Goal: Task Accomplishment & Management: Complete application form

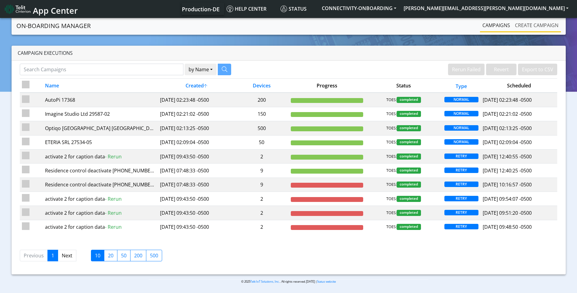
click at [529, 29] on link "Create campaign" at bounding box center [536, 25] width 48 height 12
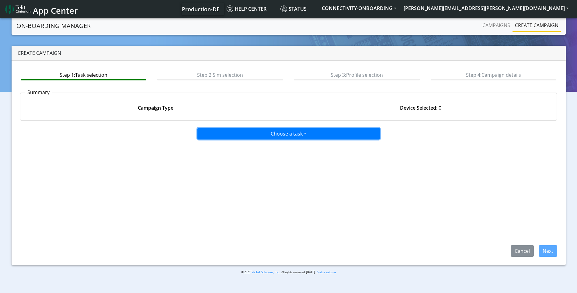
click at [254, 135] on button "Choose a task" at bounding box center [288, 134] width 182 height 12
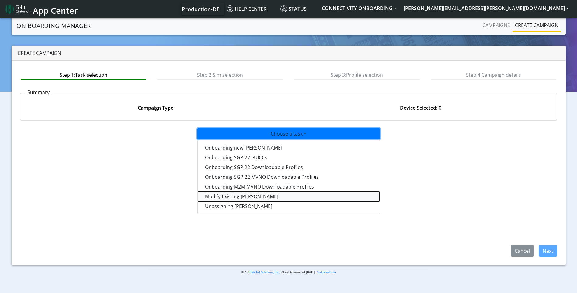
click at [221, 197] on taskiotp-dropdown "Modify Existing [PERSON_NAME]" at bounding box center [289, 196] width 182 height 10
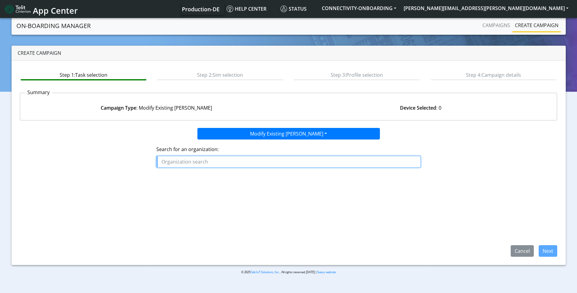
click at [209, 160] on input "text" at bounding box center [288, 162] width 264 height 12
type input "m"
click at [199, 179] on button "RPC _RAPPRESENTANZE" at bounding box center [191, 176] width 68 height 10
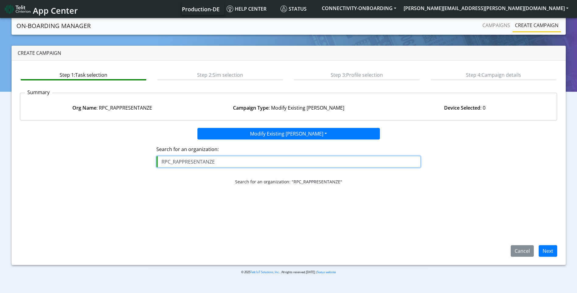
type input "RPC_RAPPRESENTANZE"
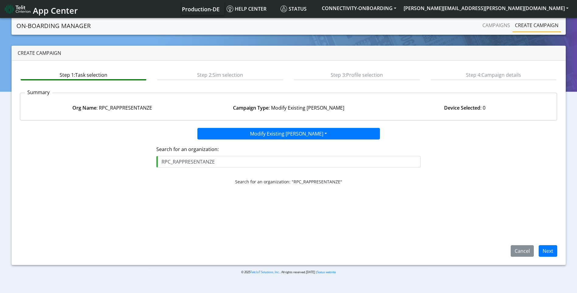
click at [484, 179] on div "Search for an organization: RPC_RAPPRESENTANZE Search for an organization: "RPC…" at bounding box center [288, 164] width 547 height 50
click at [550, 252] on button "Next" at bounding box center [548, 251] width 19 height 12
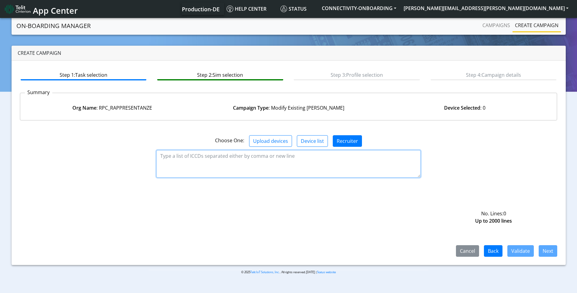
click at [254, 160] on textarea at bounding box center [288, 163] width 264 height 27
paste textarea "89358151000000010556 89358151000000010564 89358151000000062540 8935815100000031…"
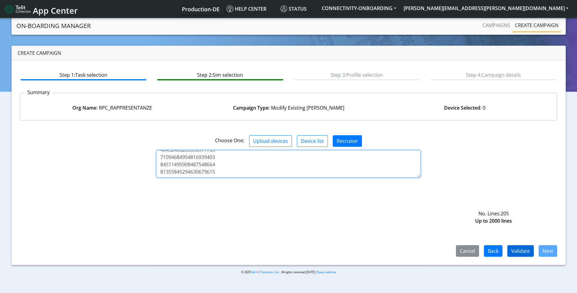
type textarea "89358151000000010556 89358151000000010564 89358151000000062540 8935815100000031…"
click at [519, 245] on button "Validate" at bounding box center [520, 251] width 26 height 12
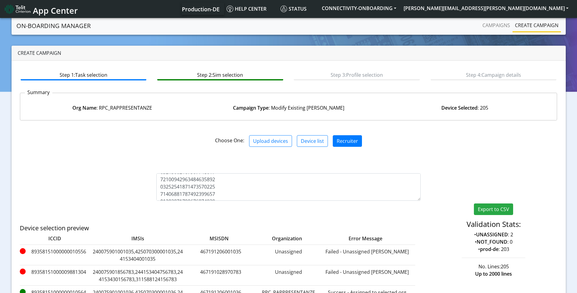
scroll to position [44, 0]
click at [72, 250] on label "89358151000000010556" at bounding box center [55, 255] width 70 height 15
copy label "89358151000000010556"
click at [72, 271] on label "89358151000009881304" at bounding box center [55, 275] width 70 height 15
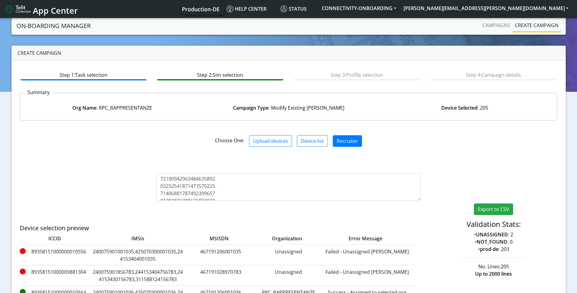
click at [72, 271] on label "89358151000009881304" at bounding box center [55, 275] width 70 height 15
copy label "89358151000009881304"
drag, startPoint x: 160, startPoint y: 178, endPoint x: 233, endPoint y: 280, distance: 125.8
click at [233, 280] on div "Choose One: Upload devices Device list Recruiter Export to CSV Validation Stats…" at bounding box center [289, 256] width 538 height 262
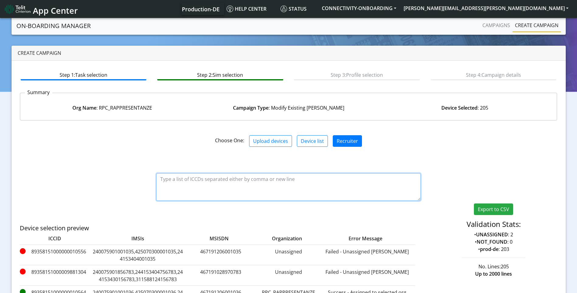
scroll to position [0, 0]
paste textarea "89358151000000010564 89358151000000062540 89358151000000310212 8935815100000031…"
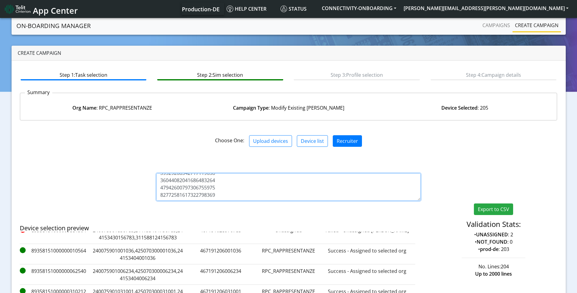
scroll to position [105, 0]
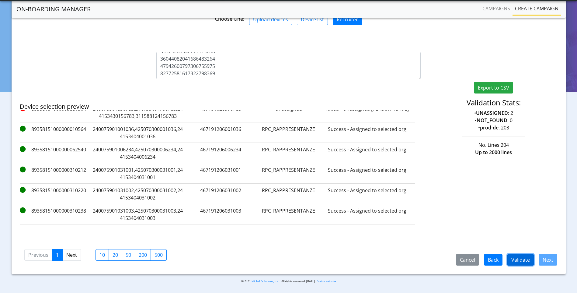
click at [522, 261] on button "Validate" at bounding box center [520, 260] width 26 height 12
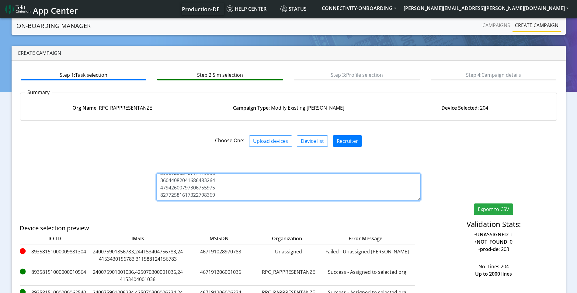
scroll to position [1467, 0]
drag, startPoint x: 216, startPoint y: 183, endPoint x: 154, endPoint y: 185, distance: 62.4
click at [154, 185] on div at bounding box center [288, 186] width 273 height 27
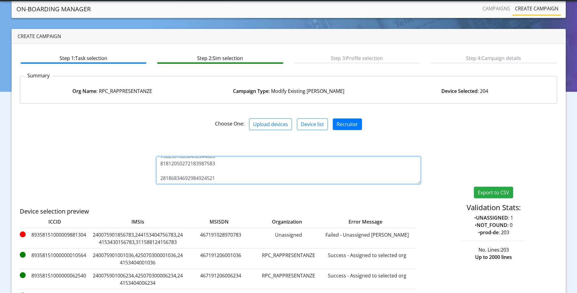
scroll to position [105, 0]
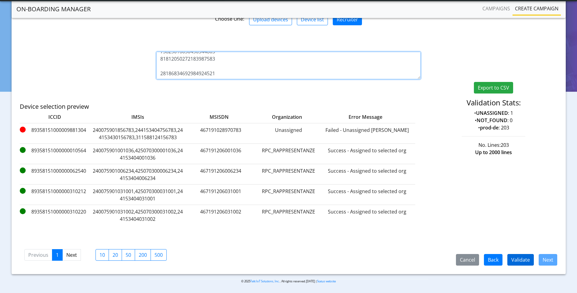
type textarea "89358151000000010564 89358151000000062540 89358151000000310212 8935815100000031…"
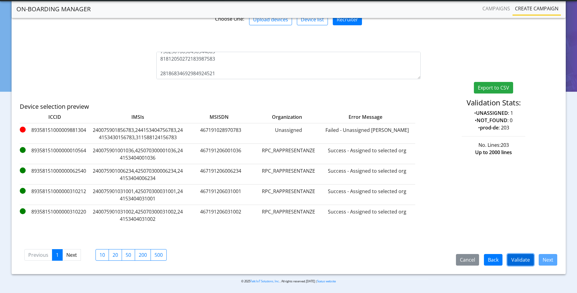
click at [515, 258] on button "Validate" at bounding box center [520, 260] width 26 height 12
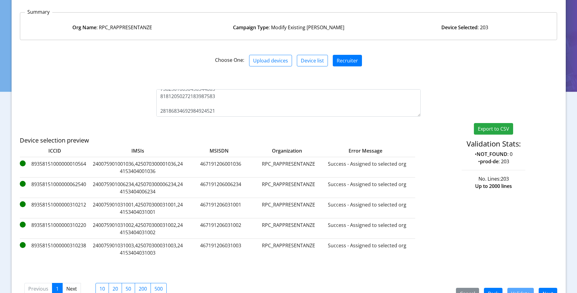
scroll to position [97, 0]
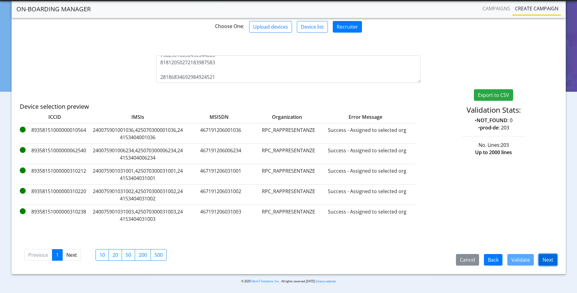
click at [543, 260] on button "Next" at bounding box center [548, 260] width 19 height 12
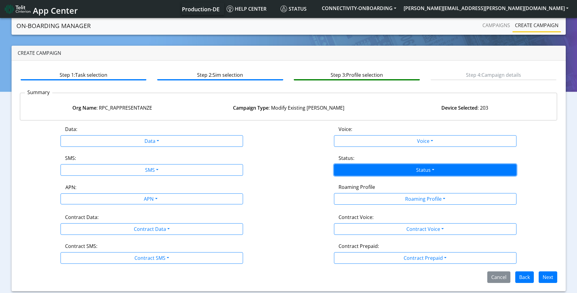
click at [416, 172] on button "Status" at bounding box center [425, 170] width 182 height 12
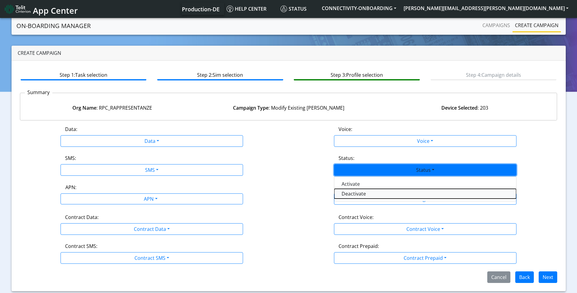
click at [362, 194] on button "Deactivate" at bounding box center [425, 194] width 182 height 10
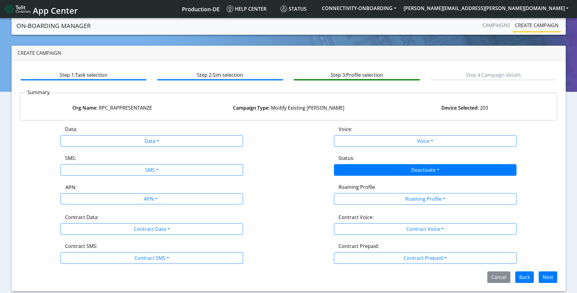
scroll to position [0, 0]
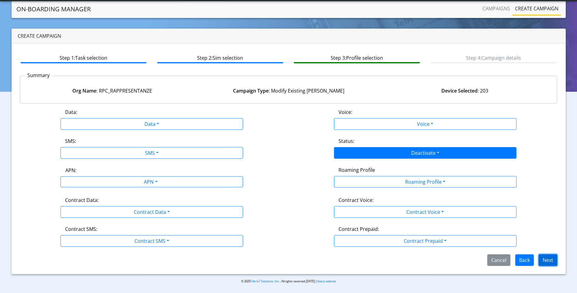
click at [553, 260] on button "Next" at bounding box center [548, 260] width 19 height 12
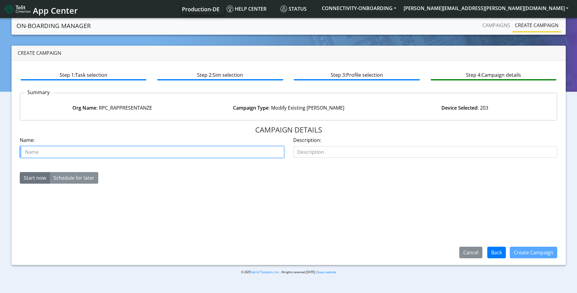
click at [207, 154] on input "text" at bounding box center [152, 152] width 264 height 12
paste input "00636720"
type input "case 00636720 Malpa"
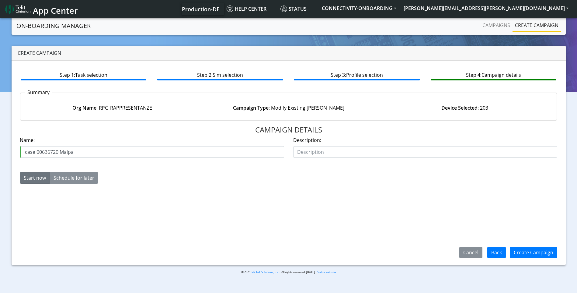
click at [346, 160] on div "Description:" at bounding box center [425, 149] width 273 height 26
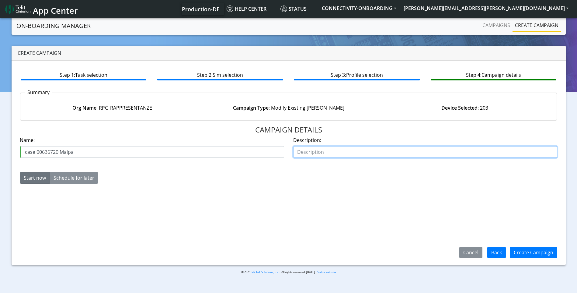
click at [350, 154] on input "text" at bounding box center [425, 152] width 264 height 12
type input "deactivated"
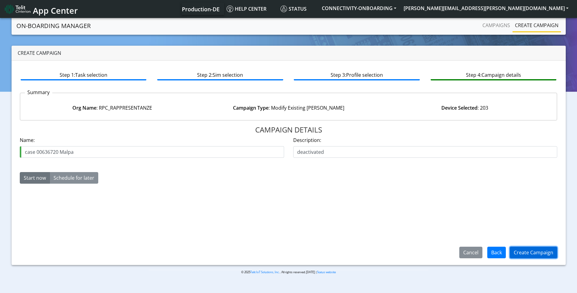
click at [531, 257] on button "Create Campaign" at bounding box center [533, 252] width 47 height 12
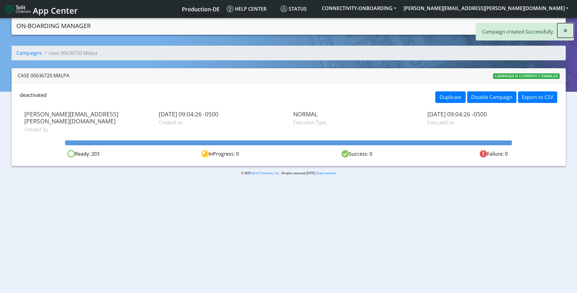
click at [566, 36] on button "×" at bounding box center [565, 30] width 16 height 15
click at [492, 27] on link "Campaigns" at bounding box center [496, 25] width 33 height 12
